Goal: Task Accomplishment & Management: Complete application form

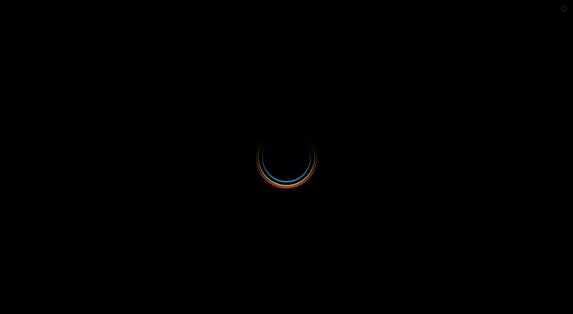
select select
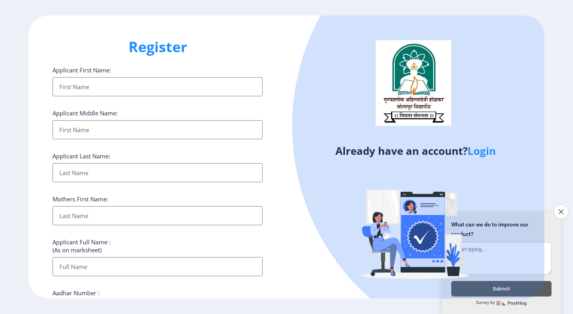
click at [93, 87] on input "Applicant First Name:" at bounding box center [158, 86] width 210 height 19
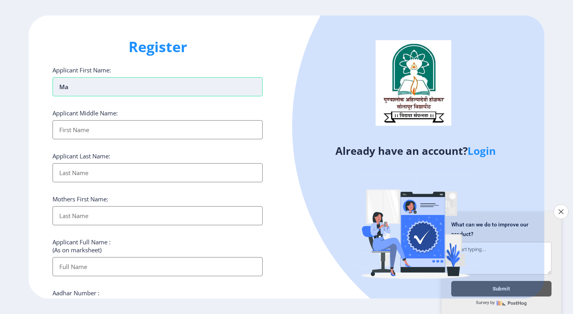
type input "M"
type input "[PERSON_NAME] Oawais [PERSON_NAME]"
type input "Sayed Nisar Ahmed"
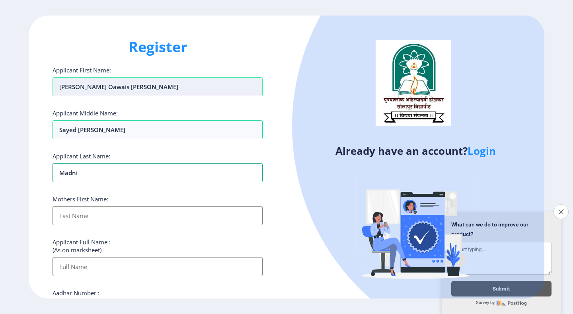
type input "madni"
type input "Yasmeen"
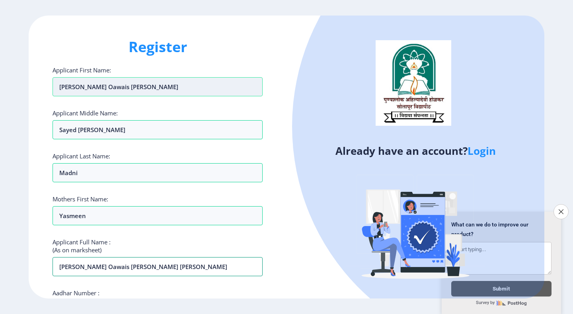
type input "Madni Syed Oawais Ahmed Sayed Nisar Ahmed"
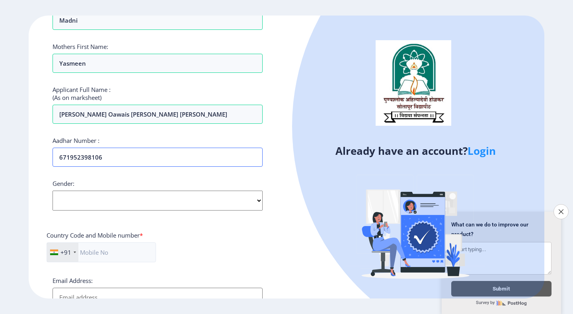
type input "671952398106"
click at [83, 208] on select "Select Gender Male Female Other" at bounding box center [158, 201] width 210 height 20
select select "Male"
click at [53, 191] on select "Select Gender Male Female Other" at bounding box center [158, 201] width 210 height 20
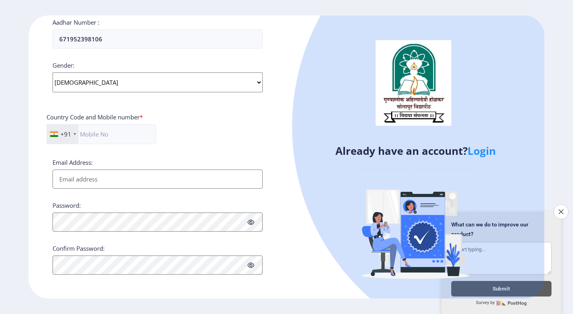
scroll to position [271, 0]
click at [116, 132] on input "text" at bounding box center [101, 133] width 109 height 20
type input "9665889002"
click at [72, 183] on input "Email Address:" at bounding box center [158, 178] width 210 height 19
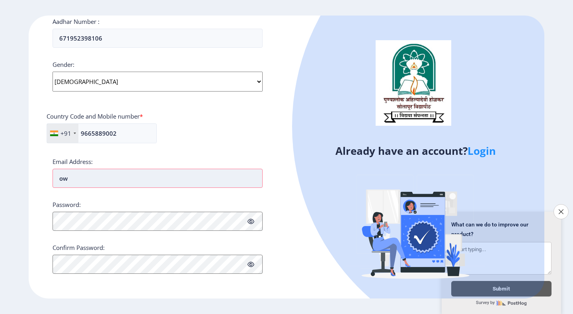
type input "o"
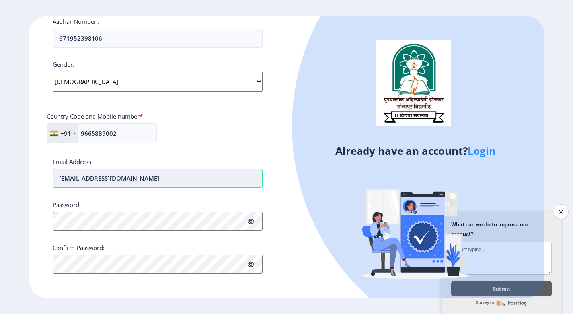
type input "oa9665889002@gmail.com"
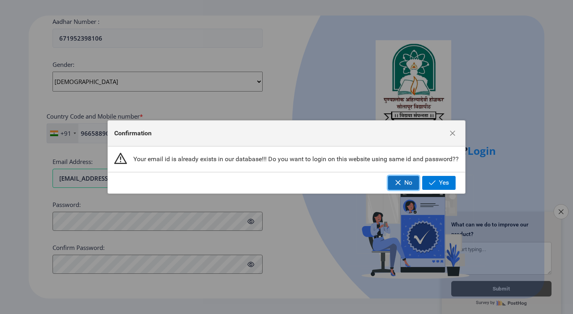
click at [399, 180] on span "button" at bounding box center [398, 182] width 6 height 6
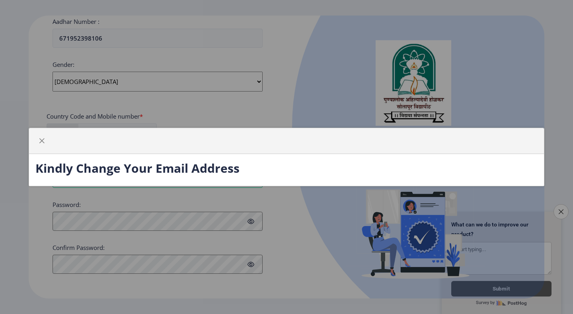
drag, startPoint x: 211, startPoint y: 241, endPoint x: 210, endPoint y: 237, distance: 4.2
click at [210, 237] on div "Kindly Change Your Email Address" at bounding box center [286, 157] width 573 height 314
click at [45, 139] on button "button" at bounding box center [41, 141] width 13 height 13
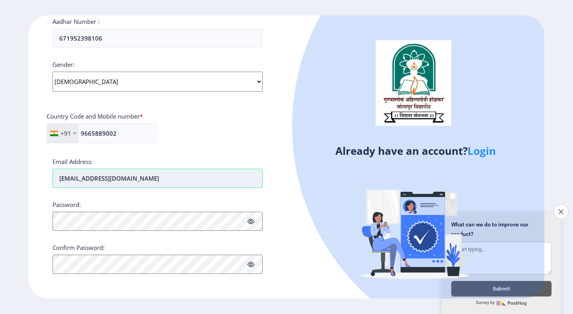
click at [88, 179] on input "oa9665889002@gmail.com" at bounding box center [158, 178] width 210 height 19
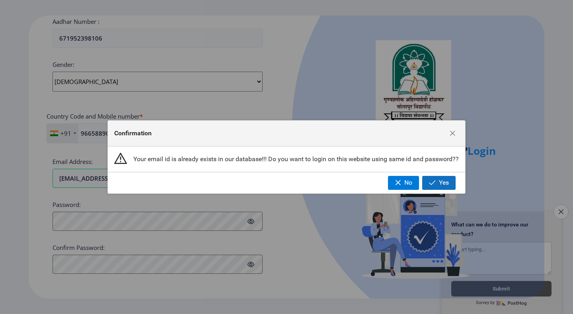
click at [437, 182] on button "Yes" at bounding box center [438, 183] width 33 height 14
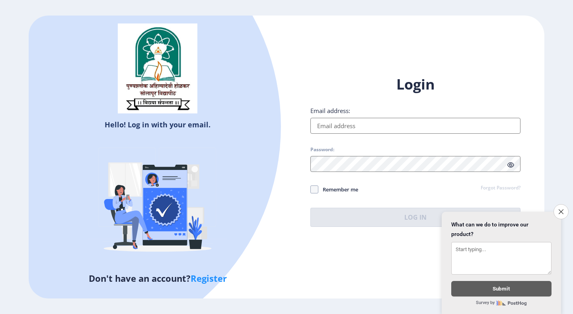
click at [335, 127] on input "Email address:" at bounding box center [415, 126] width 210 height 16
paste input "oa9665889002@gmail.com"
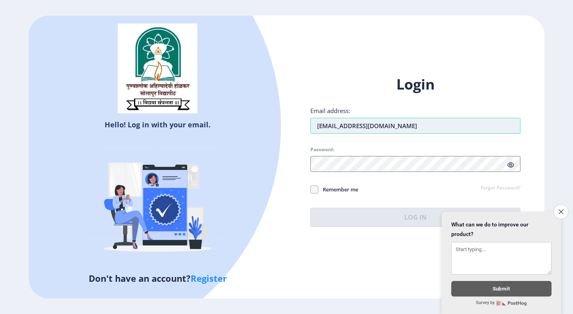
type input "oa9665889002@gmail.com"
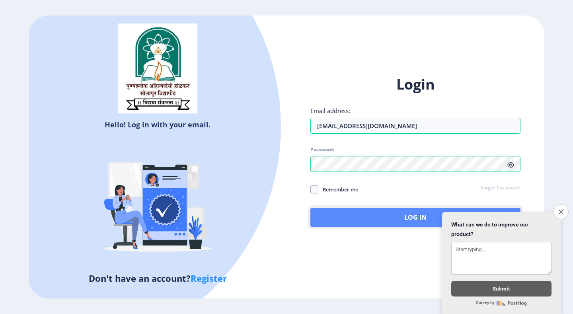
click at [409, 221] on button "Log In" at bounding box center [415, 217] width 210 height 19
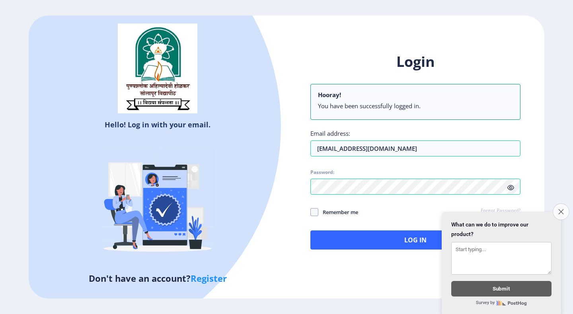
click at [562, 205] on button "Close survey" at bounding box center [561, 211] width 17 height 17
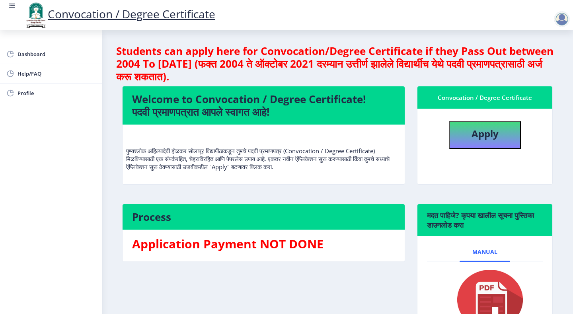
scroll to position [72, 0]
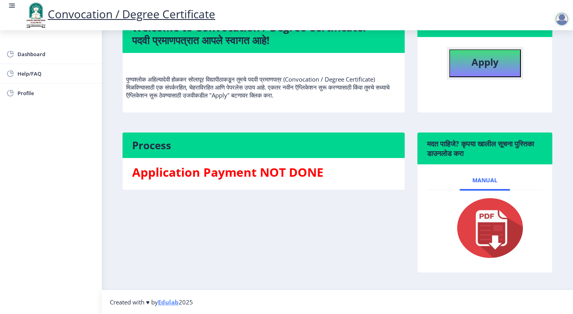
click at [484, 60] on b "Apply" at bounding box center [485, 61] width 27 height 13
select select
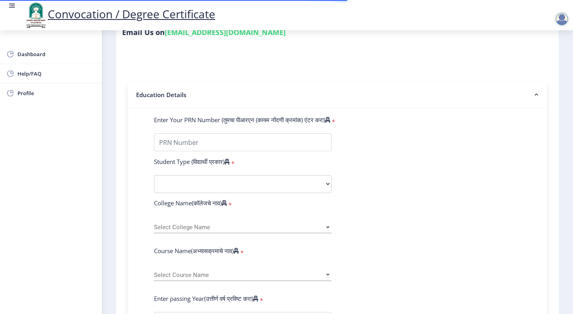
select select
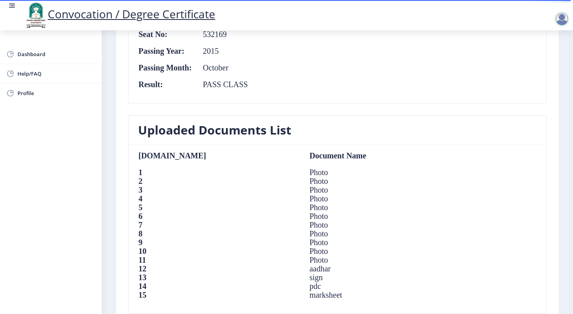
scroll to position [426, 0]
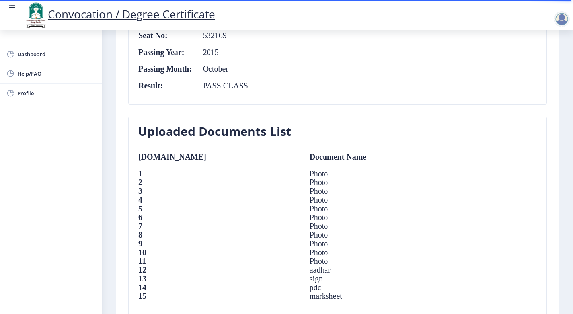
click at [302, 173] on td "Photo" at bounding box center [380, 173] width 156 height 9
click at [302, 180] on td "Photo" at bounding box center [380, 182] width 156 height 9
click at [302, 192] on td "Photo" at bounding box center [380, 191] width 156 height 9
click at [302, 223] on td "Photo" at bounding box center [380, 226] width 156 height 9
drag, startPoint x: 238, startPoint y: 244, endPoint x: 247, endPoint y: 250, distance: 10.5
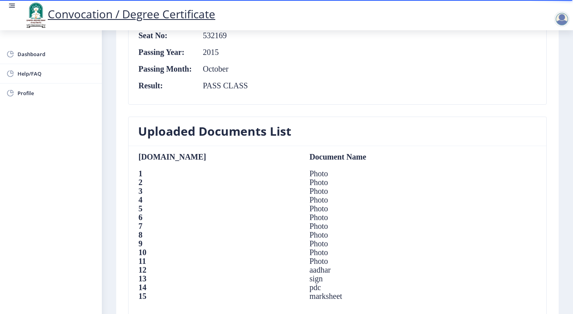
click at [302, 246] on td "Photo" at bounding box center [380, 243] width 156 height 9
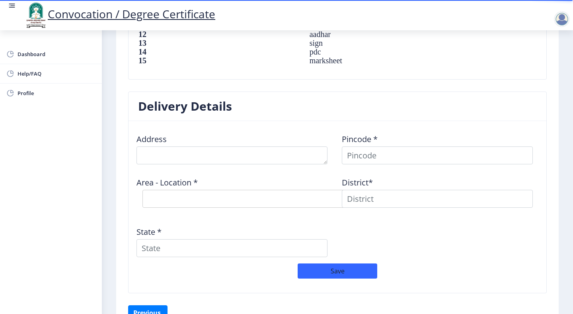
scroll to position [661, 0]
click at [170, 150] on textarea at bounding box center [231, 155] width 191 height 18
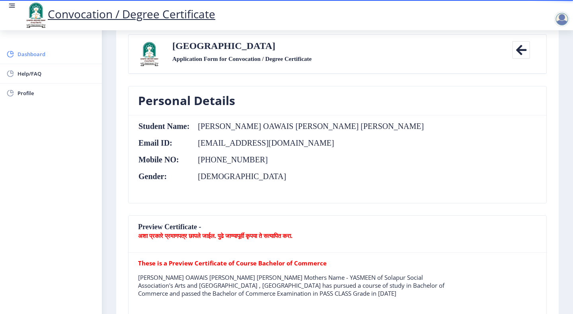
scroll to position [49, 0]
click at [23, 52] on span "Dashboard" at bounding box center [57, 54] width 78 height 10
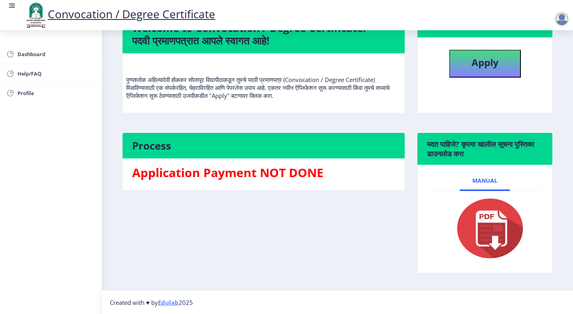
scroll to position [72, 0]
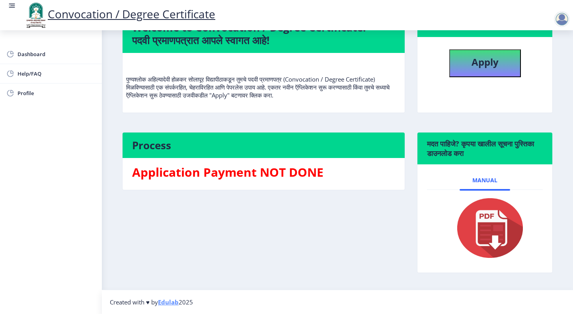
click at [181, 167] on h3 "Application Payment NOT DONE" at bounding box center [263, 172] width 263 height 16
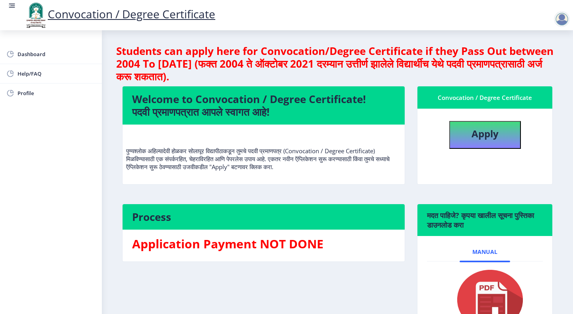
scroll to position [0, 0]
click at [482, 127] on b "Apply" at bounding box center [485, 133] width 27 height 13
select select
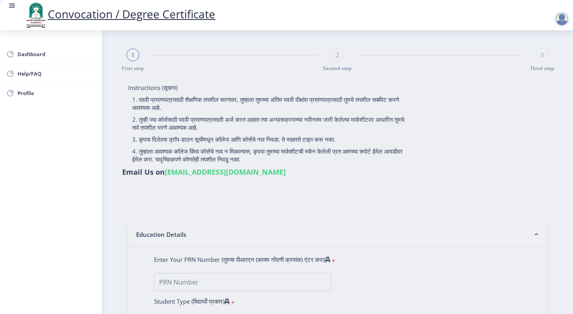
type input "MADNI SYED OAWAIS AHMED SAYED NISAR AHMED"
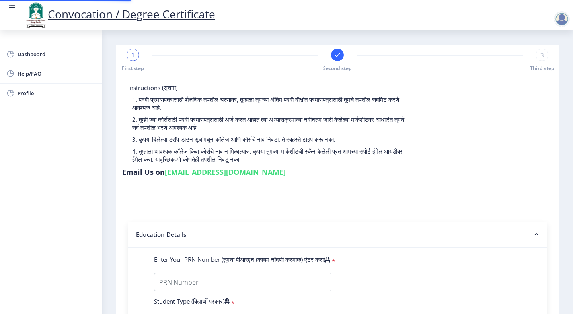
type input "2012032500065422"
select select "Regular"
select select "2015"
select select "October"
select select "PASS CLASS"
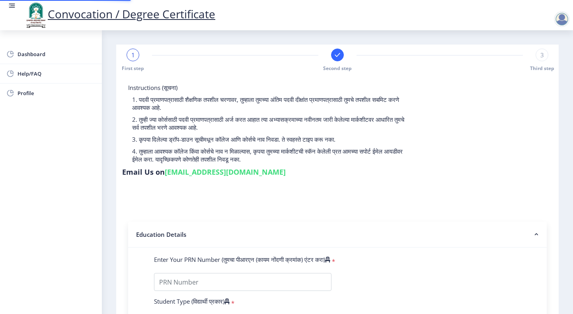
type input "532169"
type input "YASMEEN"
select select
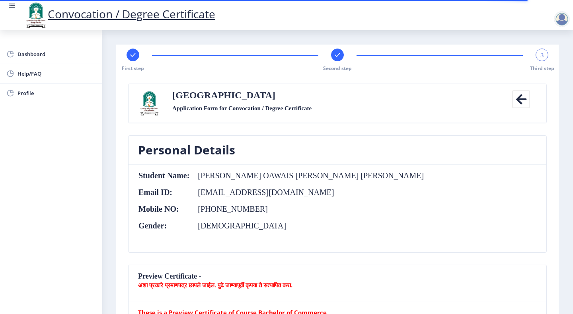
click at [131, 53] on rect at bounding box center [133, 55] width 8 height 8
select select "Regular"
select select "2015"
select select "October"
select select "PASS CLASS"
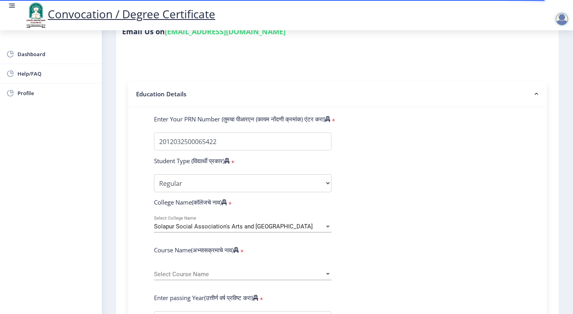
scroll to position [141, 0]
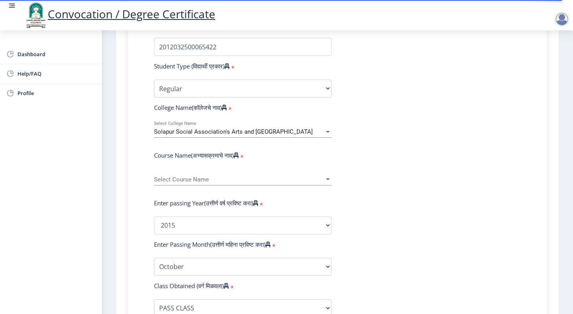
click at [179, 171] on div "Select Course Name Select Course Name" at bounding box center [242, 177] width 177 height 17
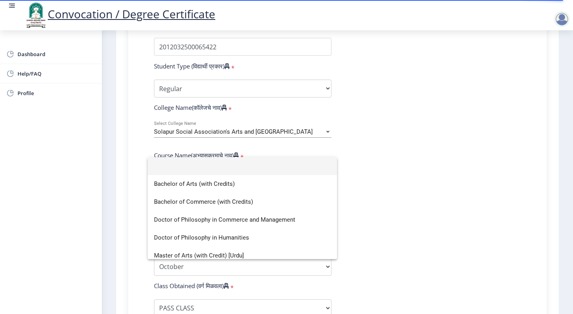
scroll to position [236, 0]
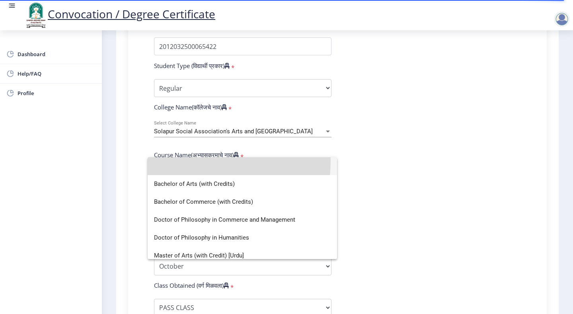
click at [181, 161] on input at bounding box center [242, 166] width 177 height 18
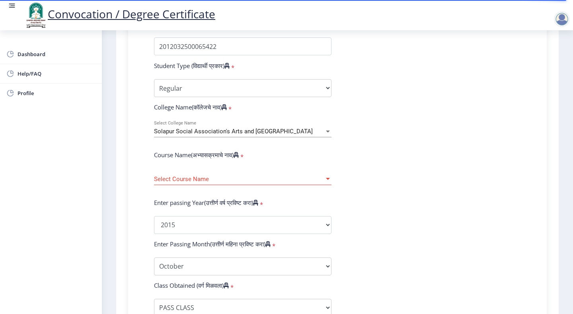
click at [181, 168] on div "Select Course Name Select Course Name" at bounding box center [242, 176] width 177 height 17
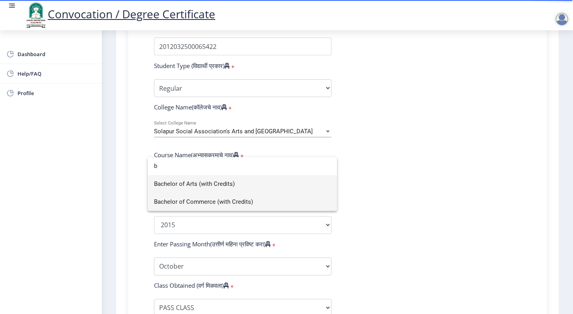
type input "b"
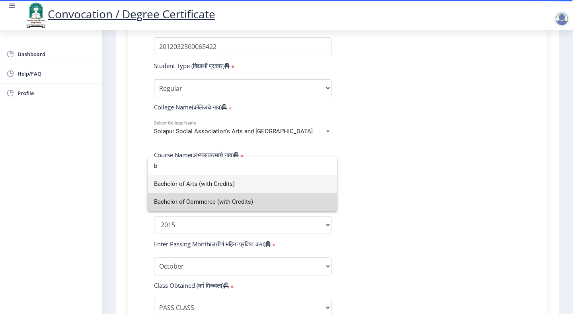
click at [194, 203] on span "Bachelor of Commerce (with Credits)" at bounding box center [242, 202] width 177 height 18
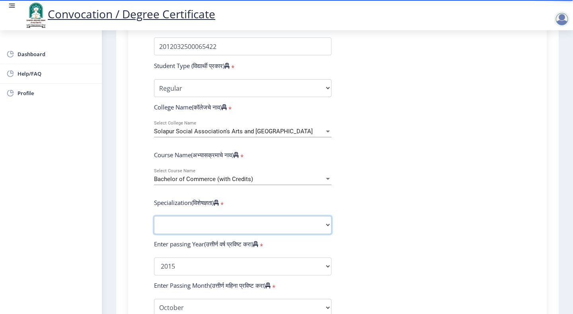
click at [183, 216] on select "Specialization Banking Advanced Accountancy Advanced Banking Advanced Cost Acco…" at bounding box center [242, 225] width 177 height 18
select select "Advanced Accountancy"
click at [154, 216] on select "Specialization Banking Advanced Accountancy Advanced Banking Advanced Cost Acco…" at bounding box center [242, 225] width 177 height 18
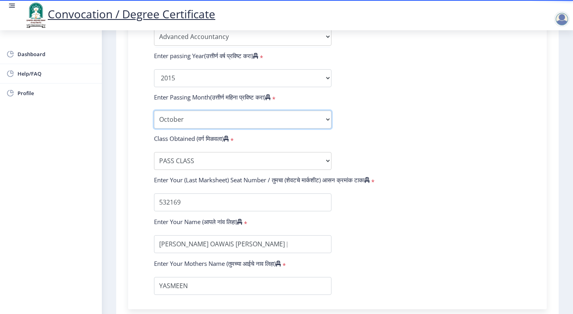
scroll to position [424, 0]
click at [178, 111] on select "Enter Passing Month March April May October November December" at bounding box center [242, 120] width 177 height 18
select select "December"
click at [154, 111] on select "Enter Passing Month March April May October November December" at bounding box center [242, 120] width 177 height 18
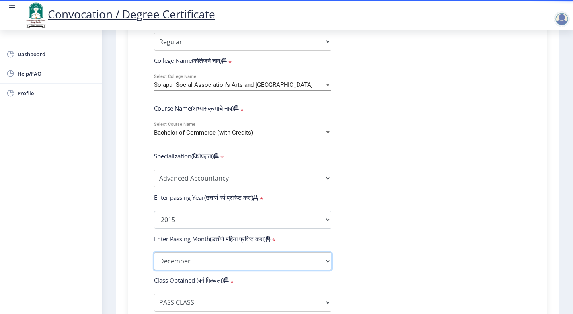
scroll to position [282, 0]
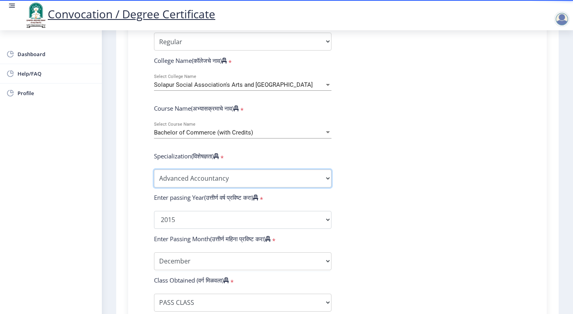
click at [184, 170] on select "Specialization Banking Advanced Accountancy Advanced Banking Advanced Cost Acco…" at bounding box center [242, 179] width 177 height 18
click at [154, 169] on select "Specialization Banking Advanced Accountancy Advanced Banking Advanced Cost Acco…" at bounding box center [242, 178] width 177 height 18
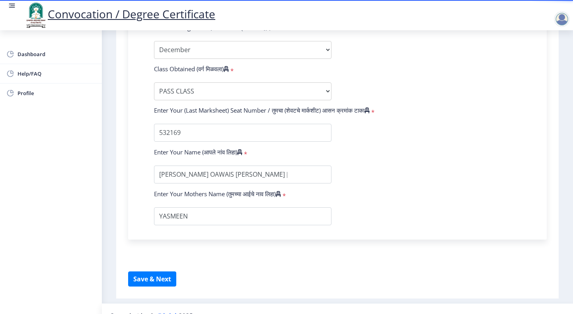
scroll to position [494, 0]
click at [145, 271] on button "Save & Next" at bounding box center [152, 278] width 48 height 15
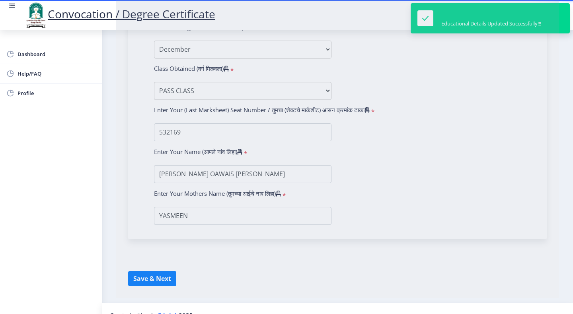
select select
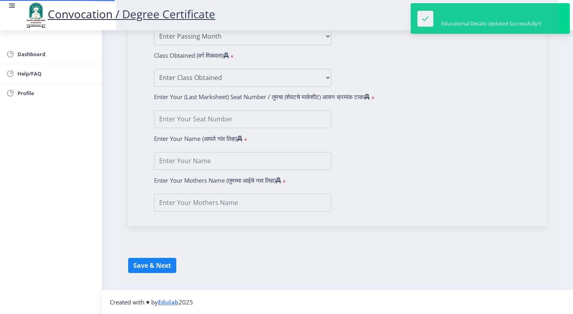
type input "MADNI SYED OAWAIS AHMED SAYED NISAR AHMED"
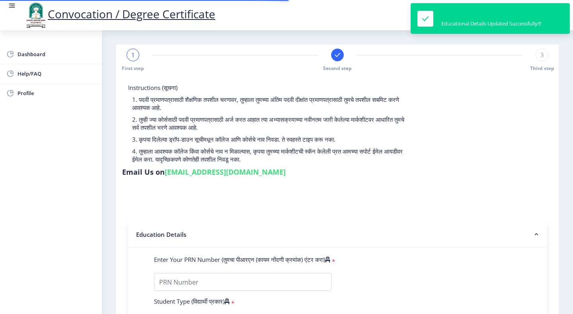
type input "2012032500065422"
select select "Regular"
select select "2015"
select select "December"
select select "PASS CLASS"
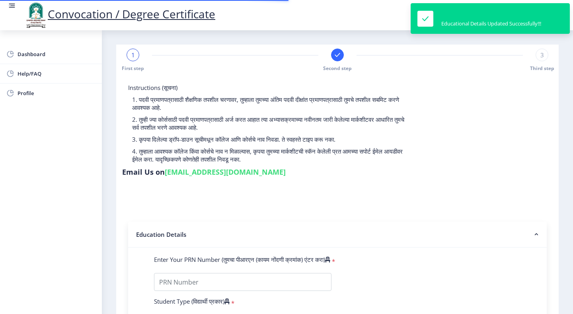
type input "532169"
type input "YASMEEN"
select select
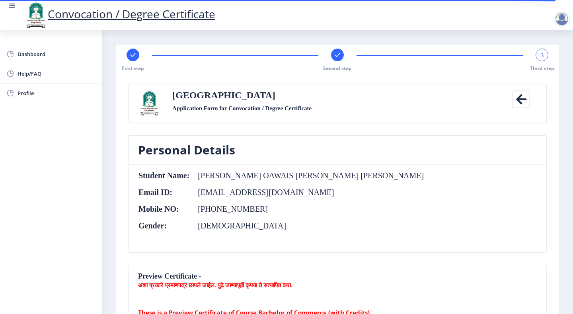
click at [338, 51] on rect at bounding box center [337, 55] width 8 height 8
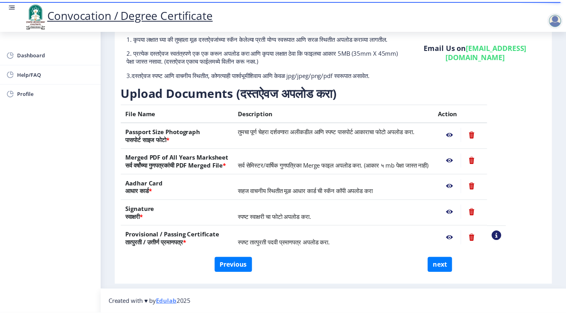
scroll to position [80, 0]
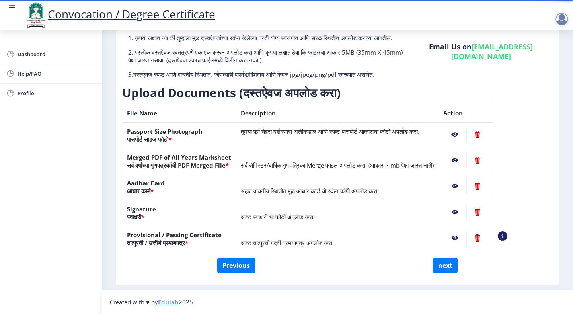
click at [466, 132] on nb-action at bounding box center [454, 134] width 23 height 14
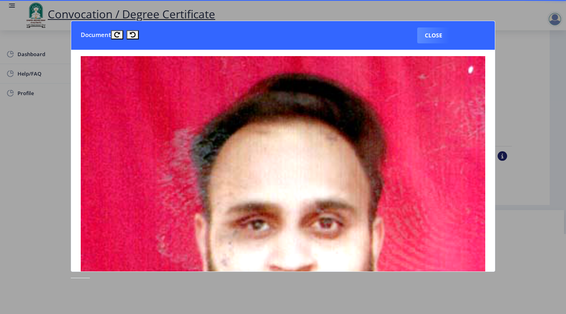
scroll to position [0, 0]
click at [435, 32] on button "Close" at bounding box center [433, 35] width 33 height 16
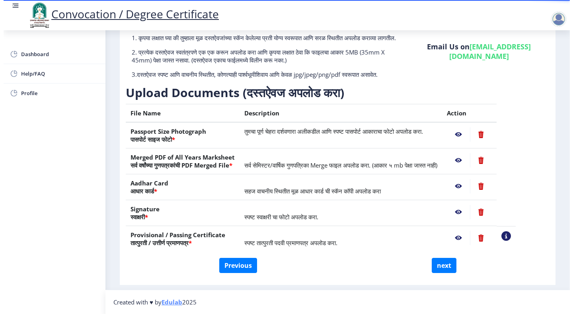
scroll to position [2, 0]
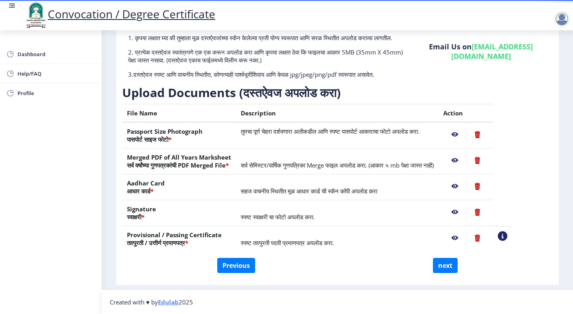
click at [466, 156] on nb-action at bounding box center [454, 160] width 23 height 14
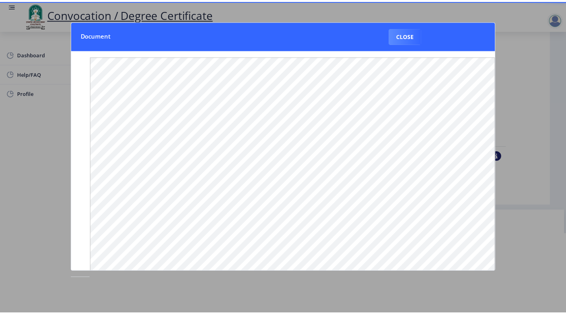
scroll to position [0, 0]
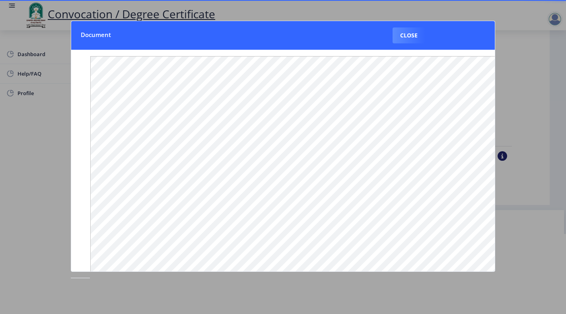
click at [413, 33] on button "Close" at bounding box center [409, 35] width 33 height 16
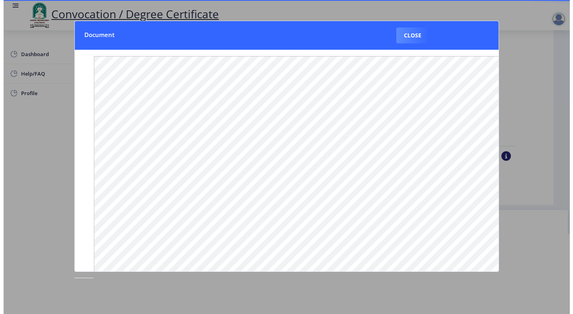
scroll to position [2, 0]
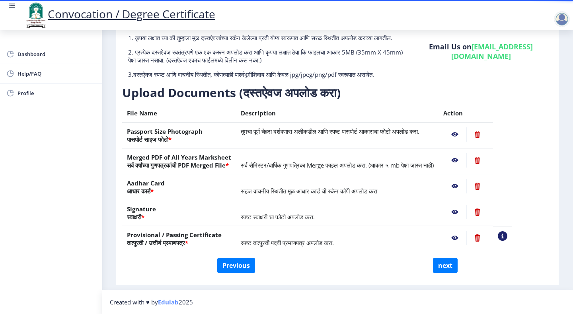
click at [466, 235] on nb-action at bounding box center [454, 238] width 23 height 14
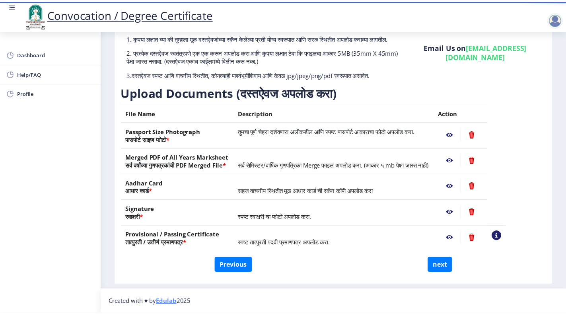
scroll to position [0, 0]
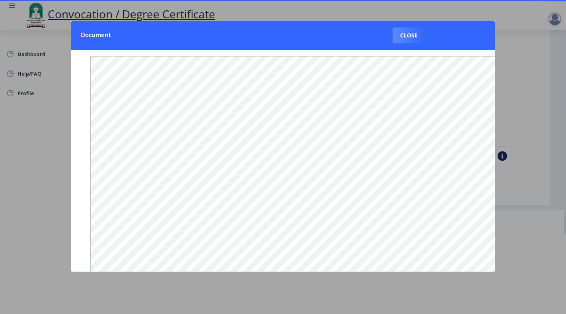
click at [406, 36] on button "Close" at bounding box center [409, 35] width 33 height 16
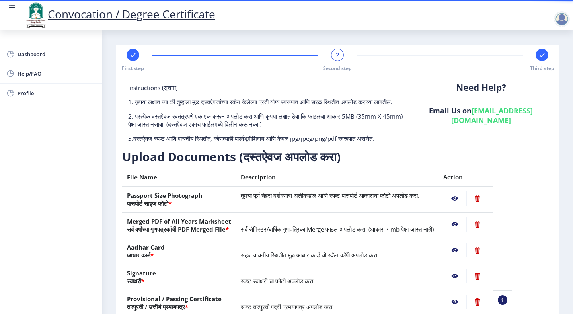
click at [127, 51] on div at bounding box center [133, 55] width 13 height 13
select select "Regular"
select select "Advanced Accountancy"
select select "2015"
select select "December"
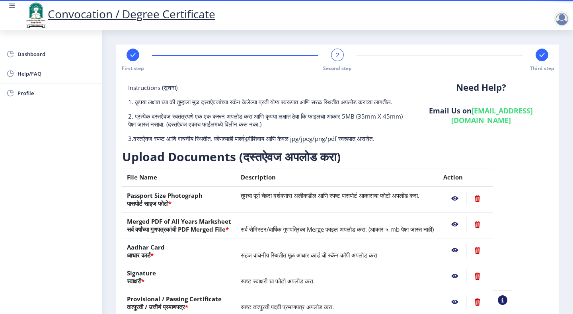
select select "PASS CLASS"
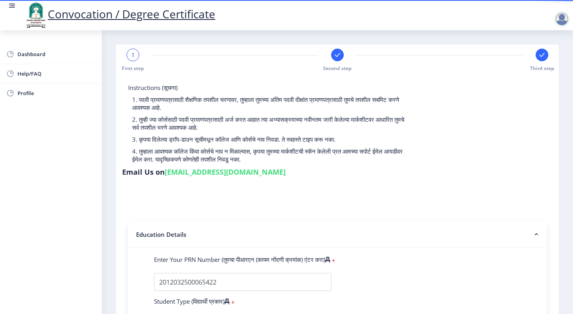
click at [338, 58] on rect at bounding box center [337, 55] width 8 height 8
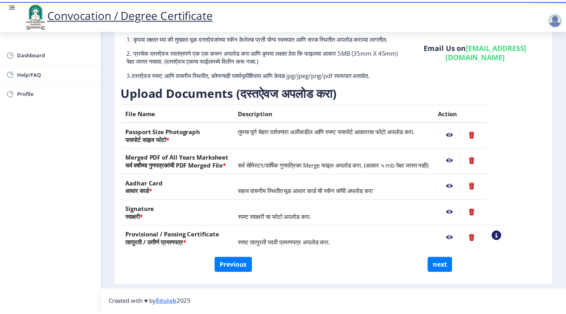
scroll to position [80, 0]
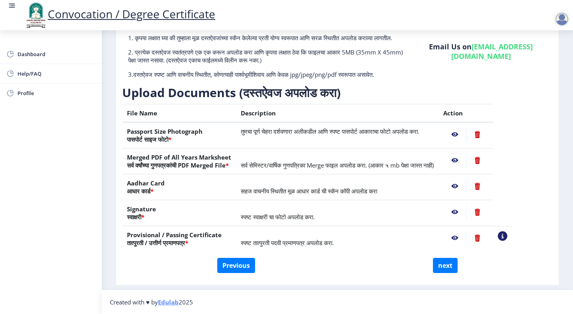
click at [488, 158] on nb-action at bounding box center [477, 160] width 22 height 14
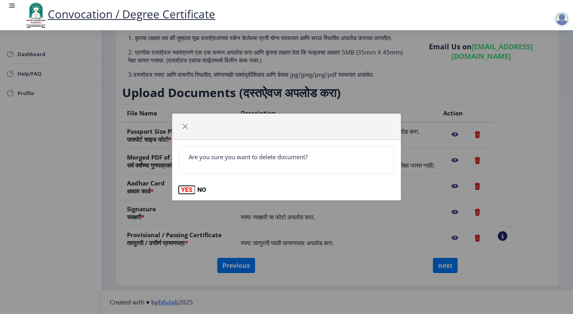
click at [184, 189] on button "YES" at bounding box center [187, 190] width 16 height 8
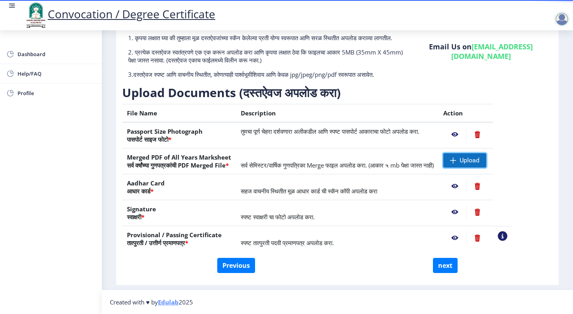
click at [480, 158] on span "Upload" at bounding box center [470, 160] width 20 height 8
click at [466, 158] on nb-action at bounding box center [454, 160] width 23 height 14
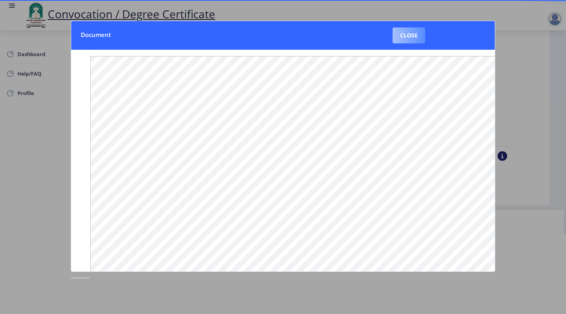
click at [406, 32] on button "Close" at bounding box center [409, 35] width 33 height 16
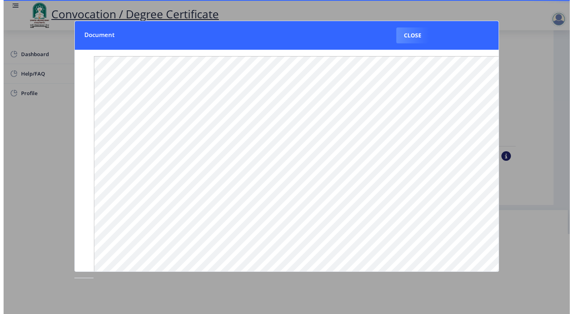
scroll to position [2, 0]
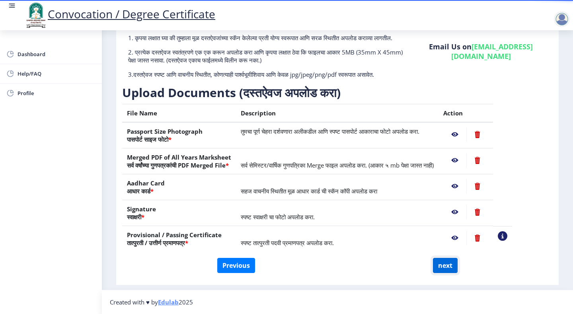
click at [443, 259] on button "next" at bounding box center [445, 265] width 25 height 15
select select
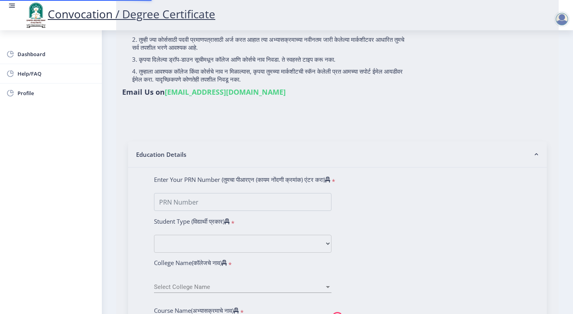
scroll to position [0, 0]
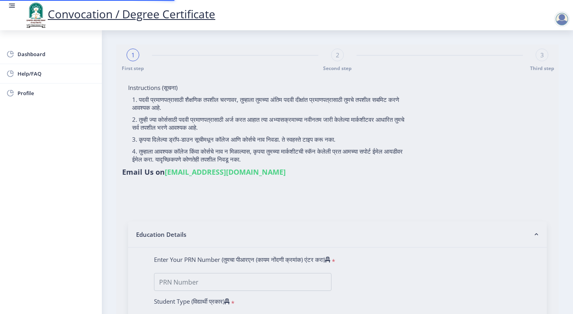
select select
type input "MADNI SYED OAWAIS AHMED SAYED NISAR AHMED"
type input "2012032500065422"
select select "Regular"
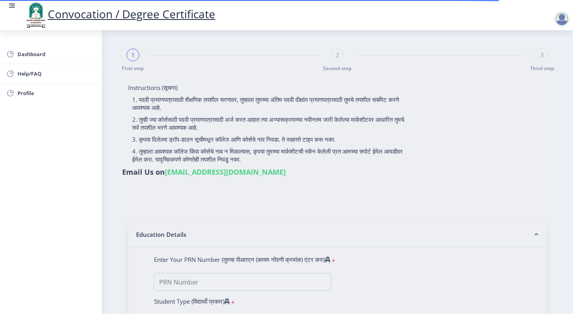
select select "2015"
select select "December"
select select "PASS CLASS"
type input "532169"
type input "YASMEEN"
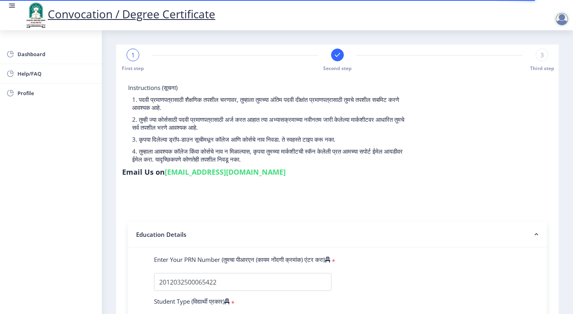
select select
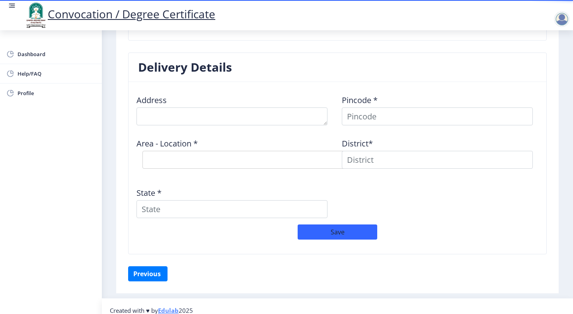
scroll to position [709, 0]
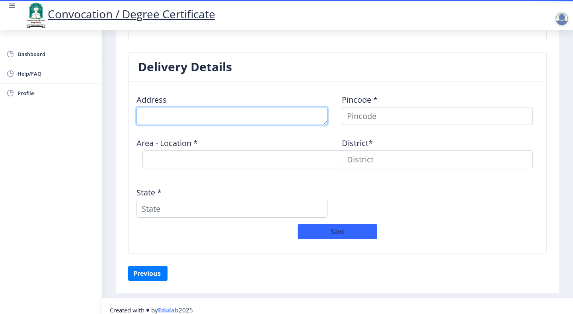
click at [169, 107] on textarea at bounding box center [231, 116] width 191 height 18
type textarea "2"
type textarea "1"
type textarea "42/2/4/16 New Paccha Peth Solapur"
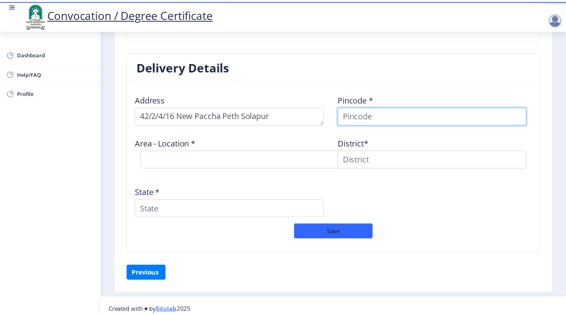
scroll to position [703, 0]
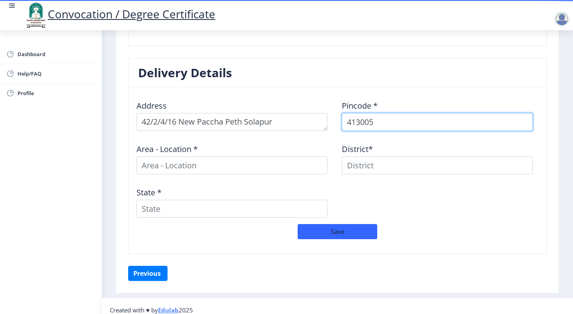
type input "413005"
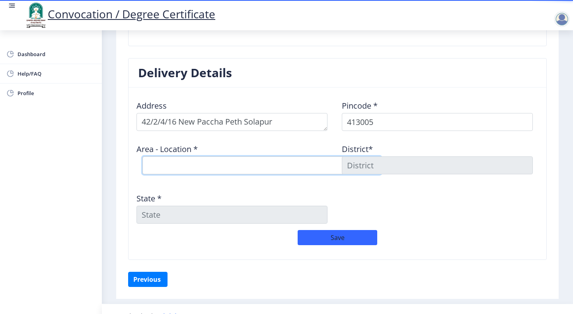
click at [170, 159] on select "Select Area Location Daji Peth S.O Market Yard Solapur S.O Sakhar Peth S.O" at bounding box center [261, 165] width 239 height 18
select select "1: Object"
click at [142, 156] on select "Select Area Location Daji Peth S.O Market Yard Solapur S.O Sakhar Peth S.O" at bounding box center [261, 165] width 239 height 18
type input "SOLAPUR"
type input "Maharashtra"
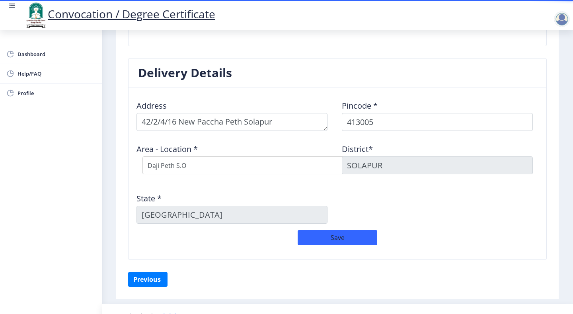
click at [445, 201] on div "Address Pincode * 413005 Area - Location * Select Area Location Daji Peth S.O M…" at bounding box center [337, 162] width 411 height 136
click at [338, 230] on button "Save" at bounding box center [338, 237] width 80 height 15
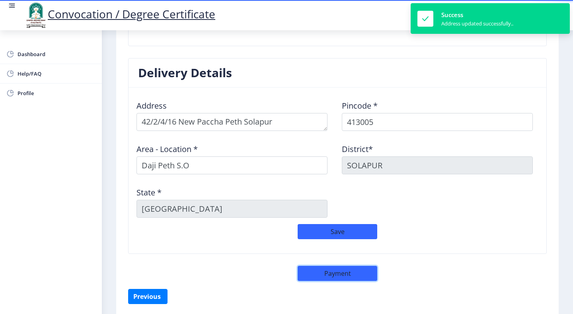
click at [336, 266] on button "Payment" at bounding box center [338, 273] width 80 height 15
select select "sealed"
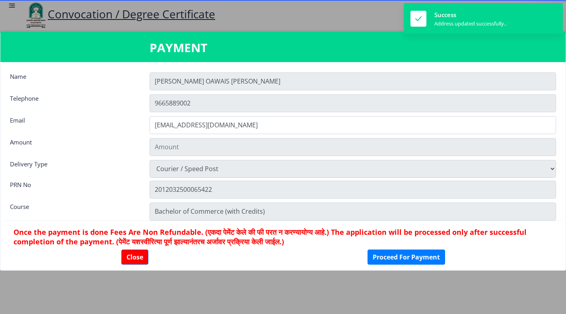
type input "1885"
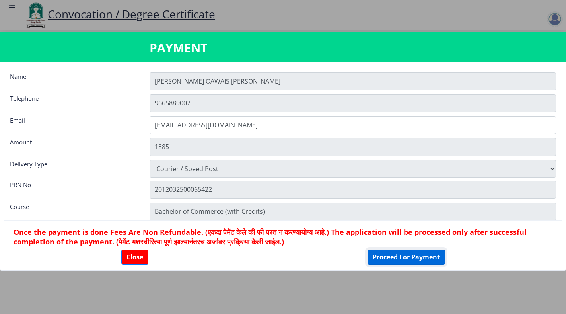
click at [397, 257] on button "Proceed For Payment" at bounding box center [407, 257] width 78 height 15
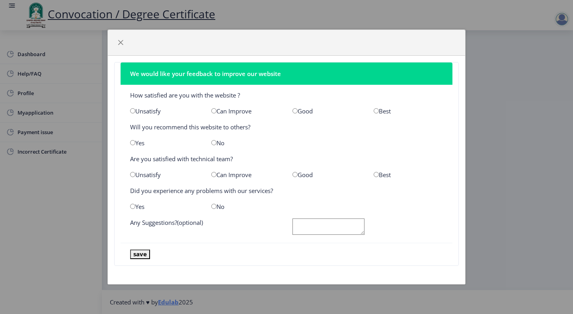
click at [304, 111] on div "Good" at bounding box center [327, 111] width 81 height 8
drag, startPoint x: 294, startPoint y: 112, endPoint x: 299, endPoint y: 115, distance: 5.7
click at [294, 115] on div "Good" at bounding box center [327, 111] width 81 height 8
click at [294, 111] on input "radio" at bounding box center [294, 110] width 5 height 5
radio input "true"
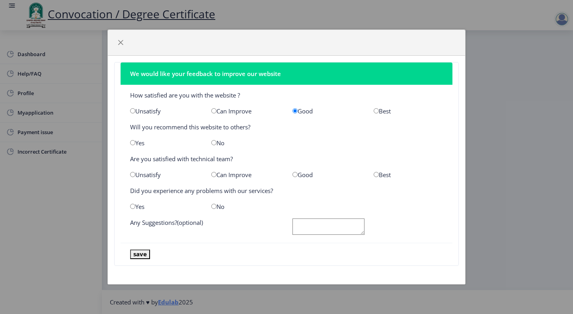
click at [135, 141] on input "radio" at bounding box center [132, 142] width 5 height 5
radio input "true"
click at [374, 174] on input "radio" at bounding box center [376, 174] width 5 height 5
radio input "true"
click at [210, 209] on div "No" at bounding box center [245, 207] width 81 height 8
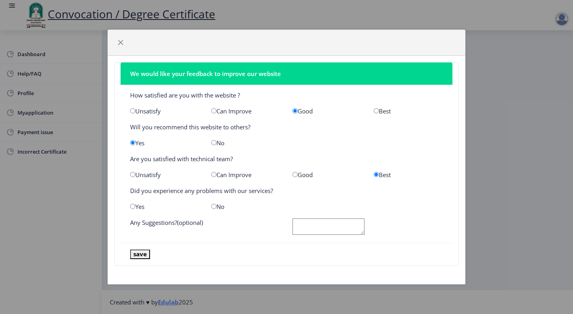
click at [213, 206] on input "radio" at bounding box center [213, 206] width 5 height 5
radio input "true"
click at [373, 233] on div at bounding box center [368, 227] width 162 height 18
click at [342, 226] on textarea at bounding box center [328, 226] width 72 height 16
type textarea "Good"
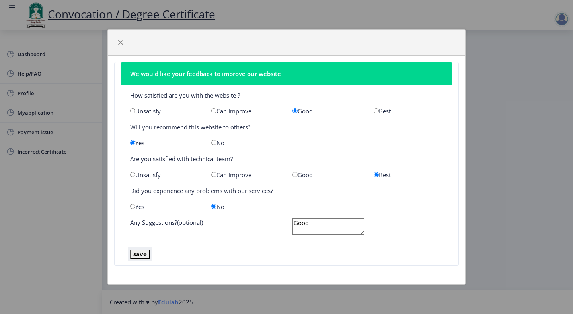
click at [144, 255] on button "save" at bounding box center [140, 254] width 20 height 9
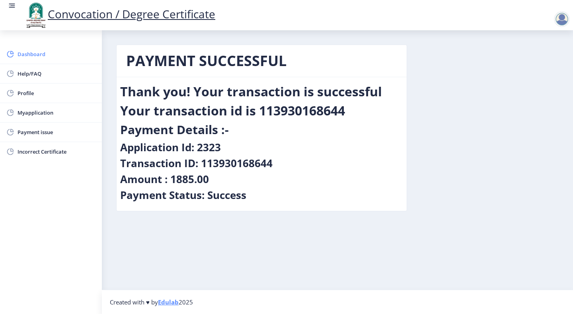
click at [25, 56] on span "Dashboard" at bounding box center [57, 54] width 78 height 10
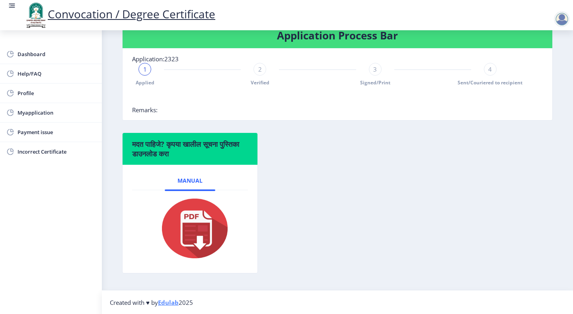
scroll to position [182, 0]
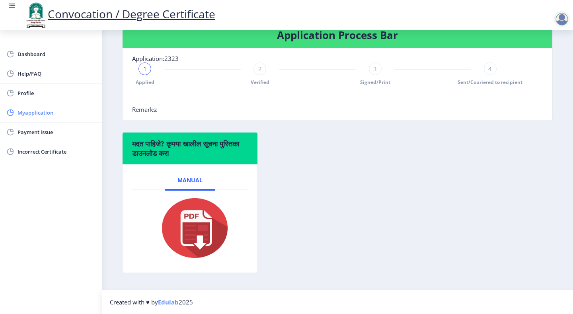
click at [29, 113] on span "Myapplication" at bounding box center [57, 113] width 78 height 10
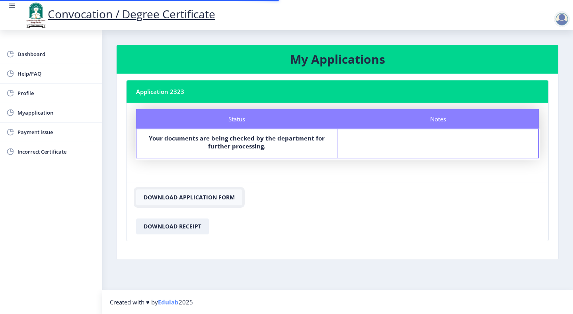
click at [176, 195] on button "Download Application Form" at bounding box center [189, 197] width 106 height 16
click at [167, 220] on button "Download Receipt" at bounding box center [172, 226] width 73 height 16
click at [165, 228] on button "Download Receipt" at bounding box center [172, 226] width 73 height 16
click at [161, 230] on button "Download Receipt" at bounding box center [172, 226] width 73 height 16
